Goal: Complete application form

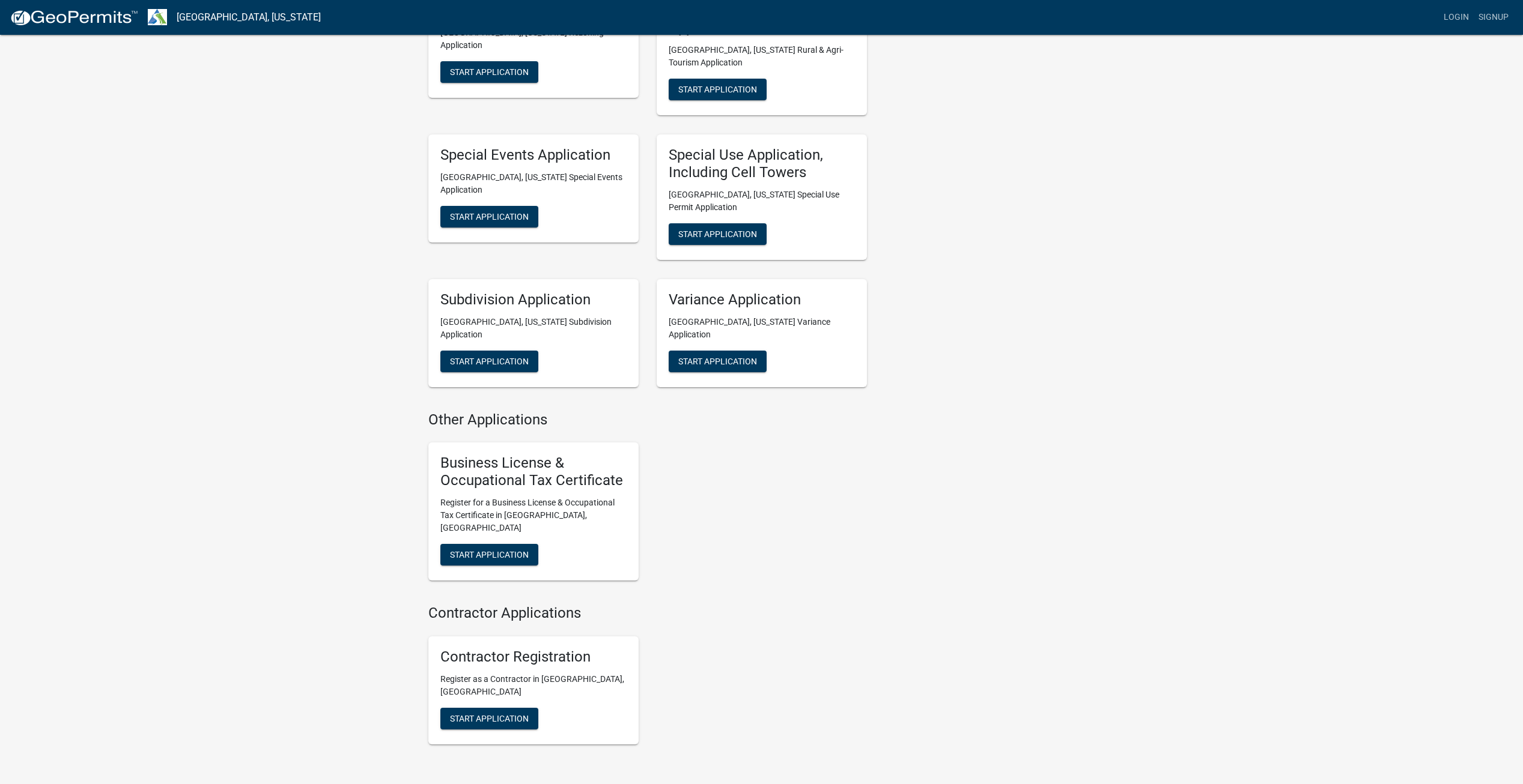
scroll to position [581, 0]
click at [489, 543] on button "Start Application" at bounding box center [489, 553] width 98 height 21
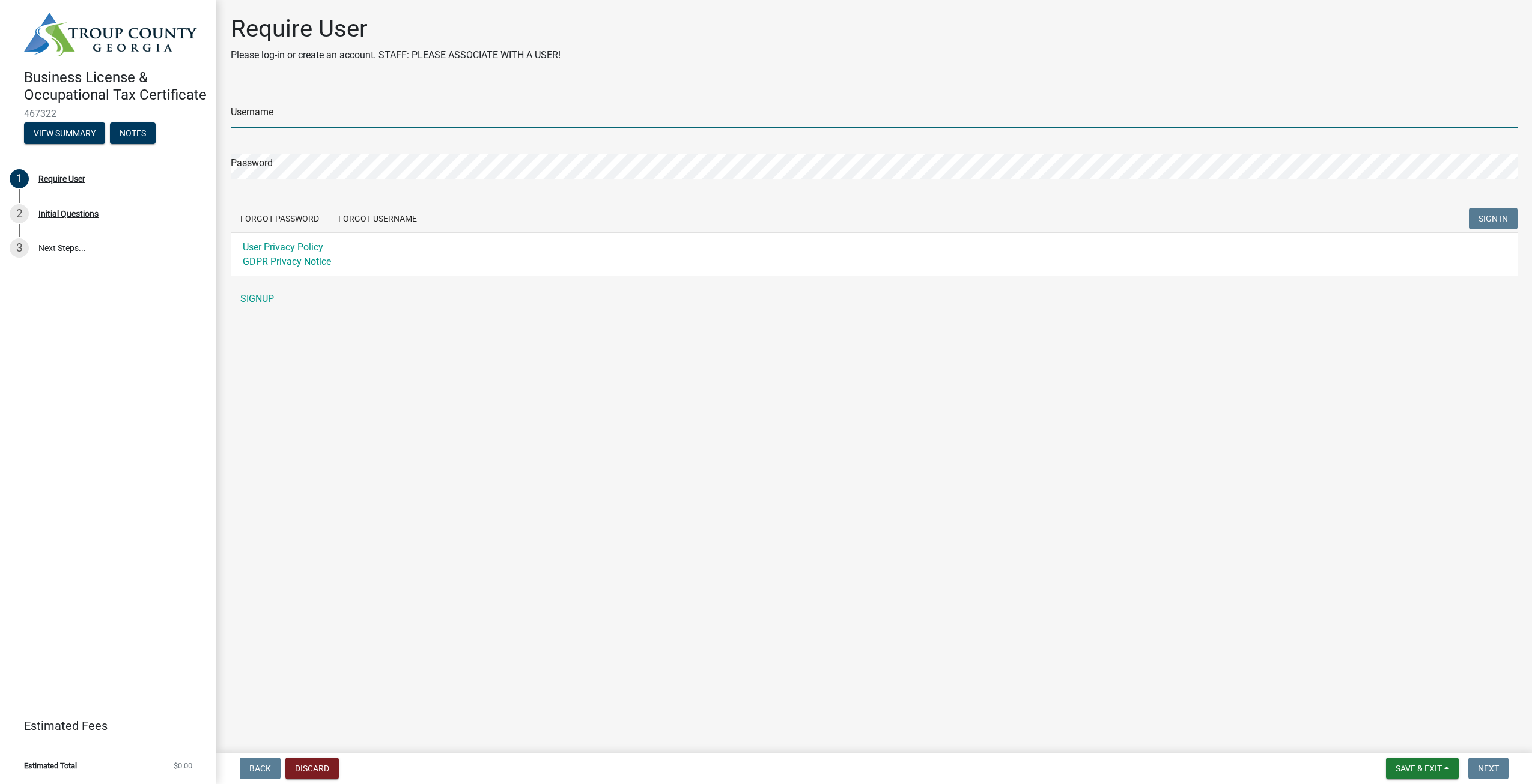
click at [272, 111] on input "Username" at bounding box center [874, 115] width 1286 height 25
click at [427, 125] on input "[EMAIL_ADDRESS][DOMAIN_NAME]" at bounding box center [874, 115] width 1286 height 25
click at [427, 119] on input "[EMAIL_ADDRESS][DOMAIN_NAME]" at bounding box center [874, 115] width 1286 height 25
type input "R"
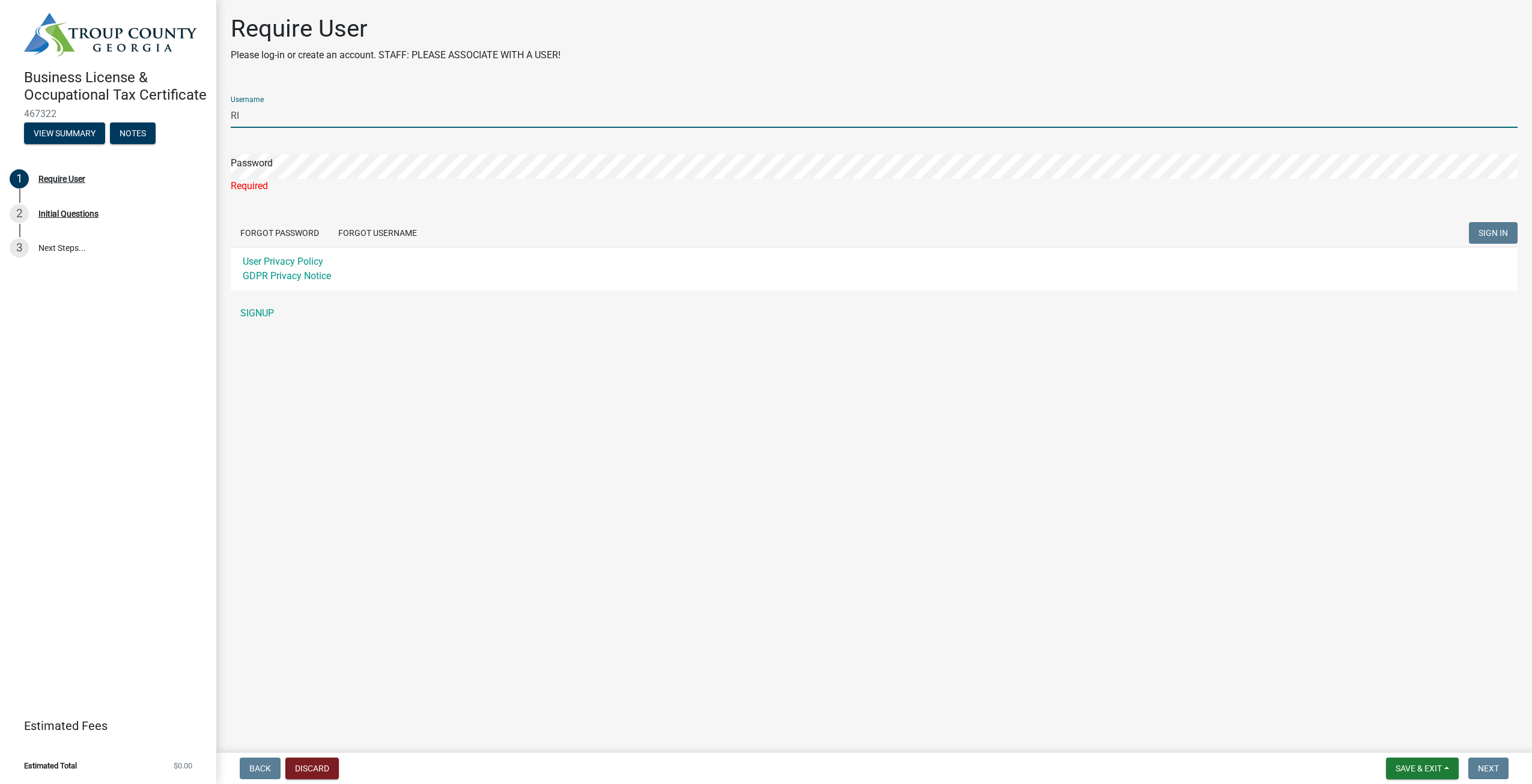
type input "R"
type input "ricardooporto3146"
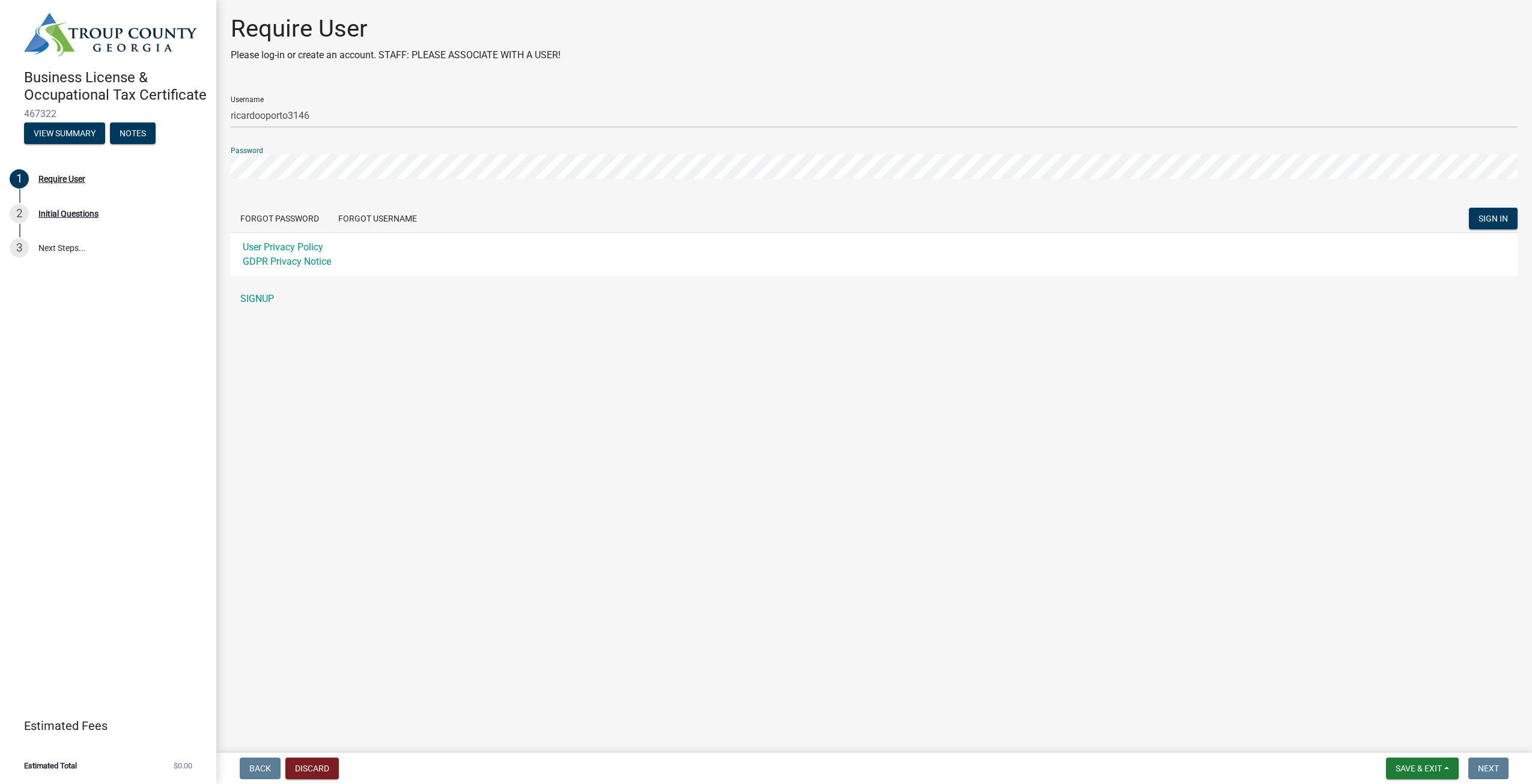
click at [1469, 208] on button "SIGN IN" at bounding box center [1493, 218] width 48 height 21
click at [1499, 217] on span "SIGN IN" at bounding box center [1493, 219] width 30 height 9
click at [1469, 208] on button "SIGN IN" at bounding box center [1493, 218] width 48 height 21
click at [70, 247] on link "3 Next Steps..." at bounding box center [108, 249] width 216 height 35
